Goal: Information Seeking & Learning: Check status

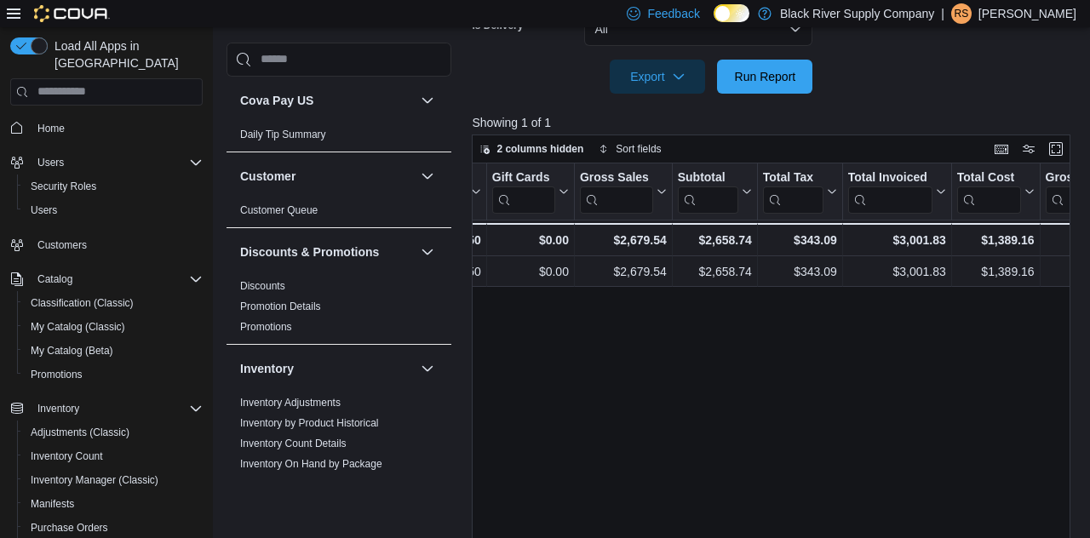
scroll to position [0, 415]
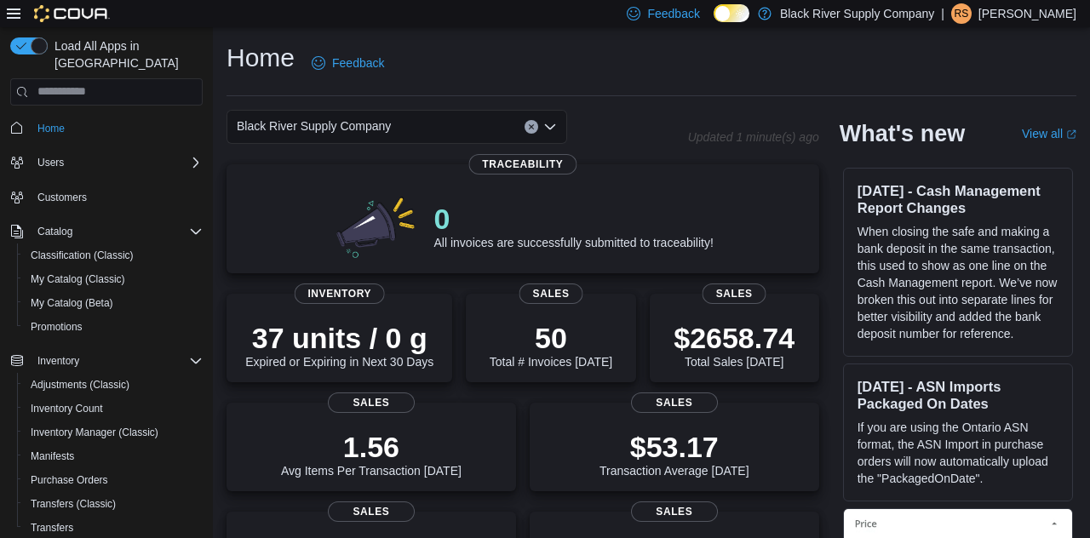
click at [713, 340] on p "$2658.74" at bounding box center [733, 338] width 121 height 34
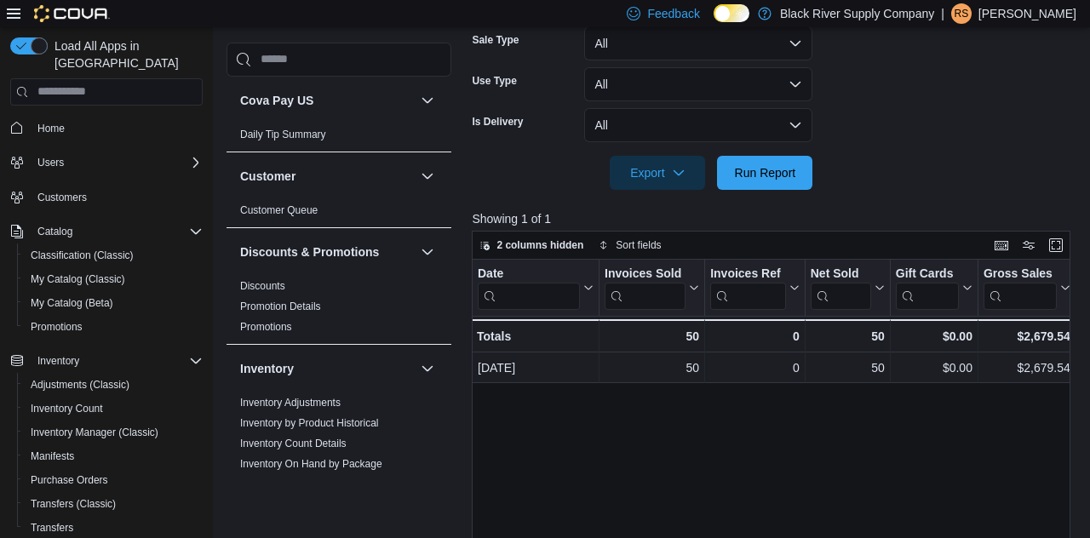
scroll to position [82, 0]
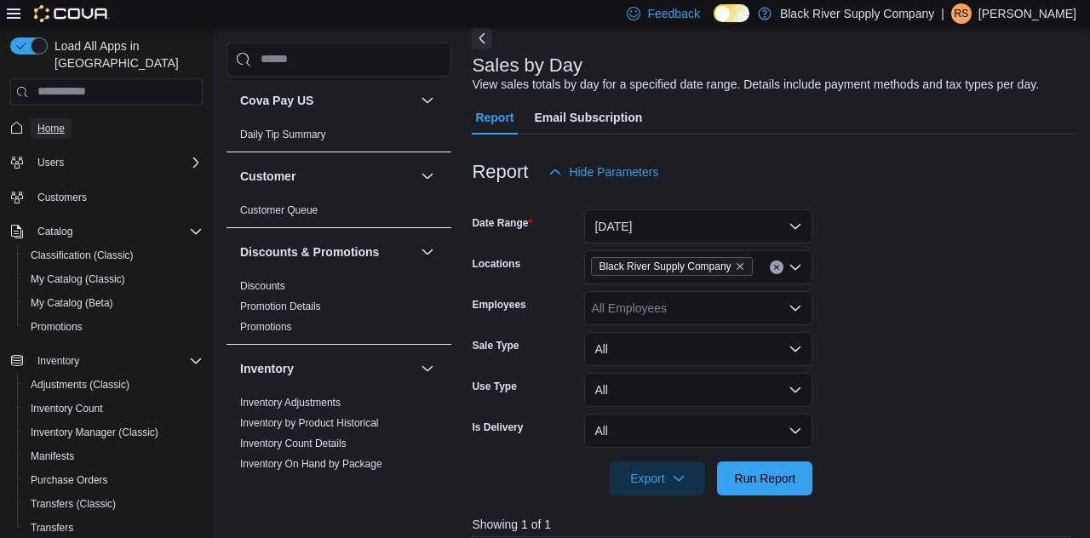
click at [36, 118] on link "Home" at bounding box center [51, 128] width 41 height 20
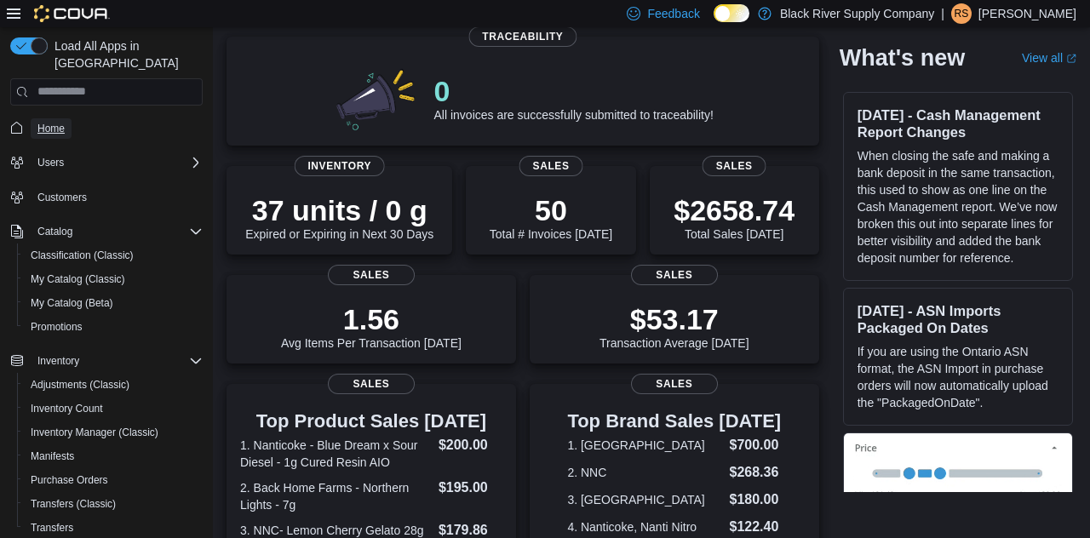
scroll to position [0, 0]
